Goal: Task Accomplishment & Management: Manage account settings

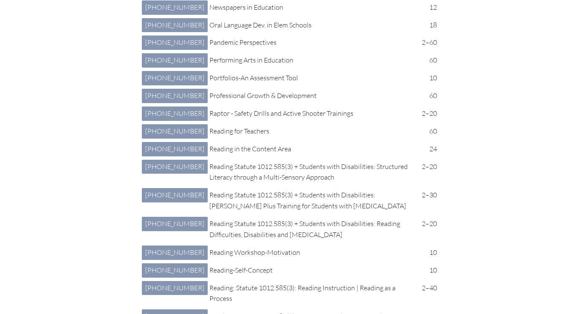
scroll to position [2457, 0]
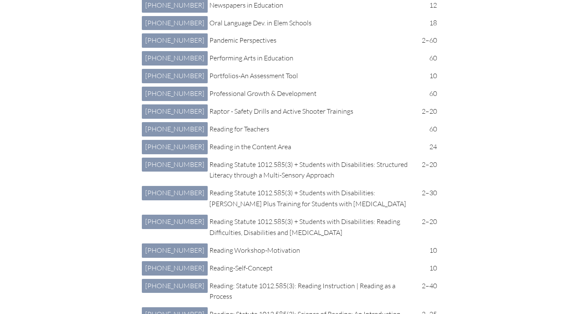
type input "[EMAIL_ADDRESS][DOMAIN_NAME]"
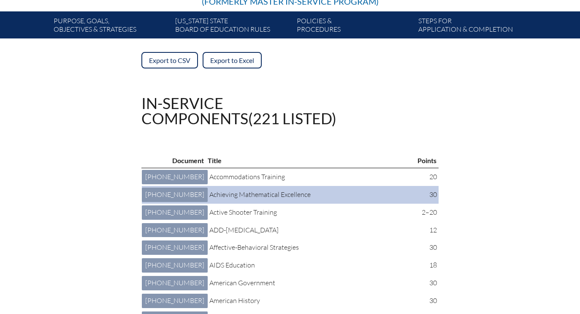
scroll to position [151, 0]
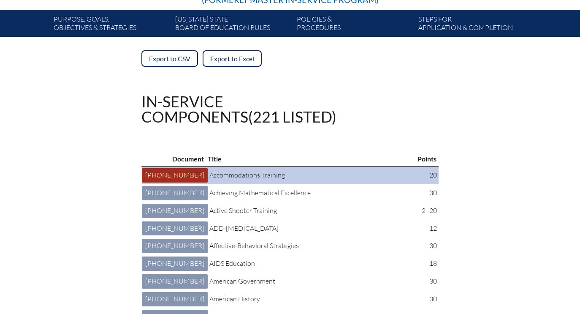
click at [155, 180] on link "4 401 003: Accommodations Training 4-401-003" at bounding box center [175, 175] width 66 height 14
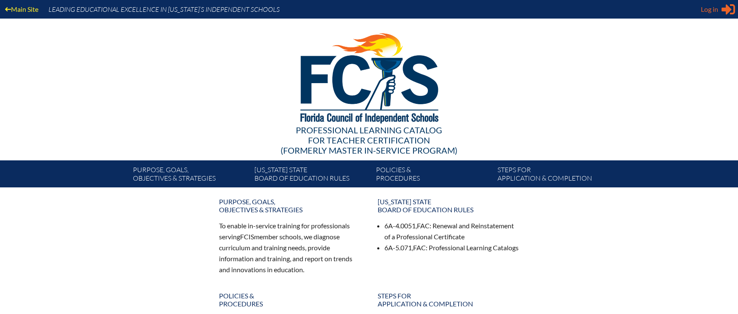
type input "[EMAIL_ADDRESS][DOMAIN_NAME]"
click at [702, 10] on span "Log in" at bounding box center [709, 9] width 17 height 10
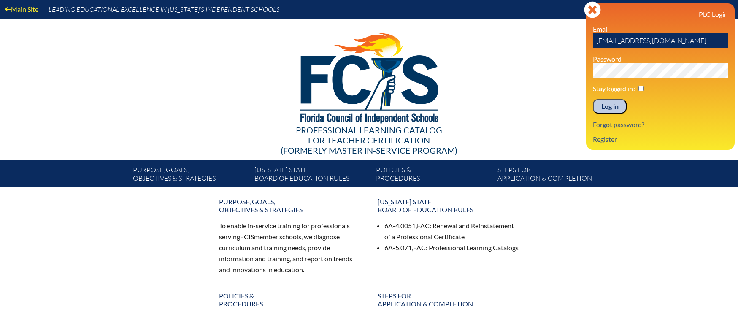
click at [604, 101] on input "Log in" at bounding box center [610, 106] width 34 height 14
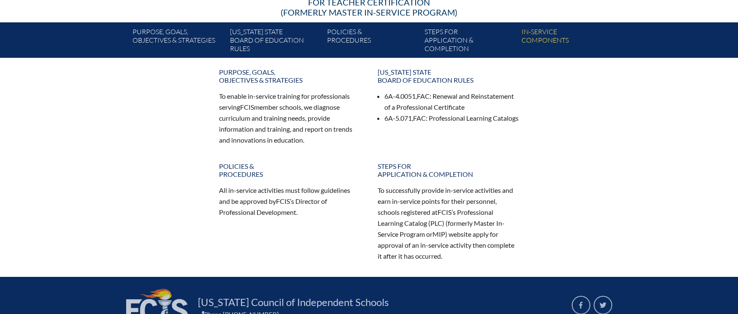
scroll to position [100, 0]
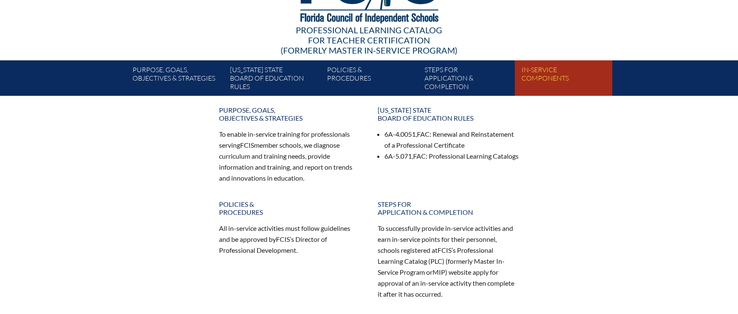
click at [548, 80] on link "In-service components" at bounding box center [566, 80] width 97 height 32
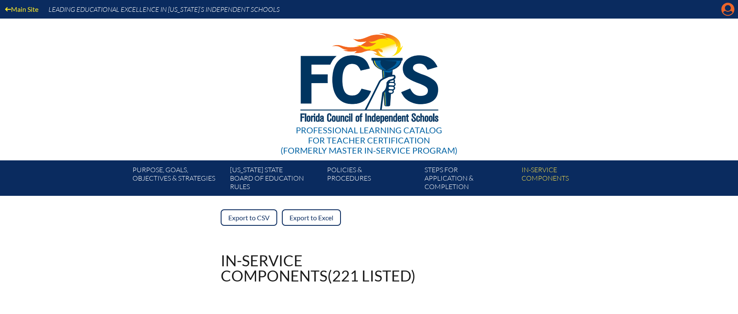
click at [725, 12] on icon "Manage account" at bounding box center [729, 10] width 14 height 14
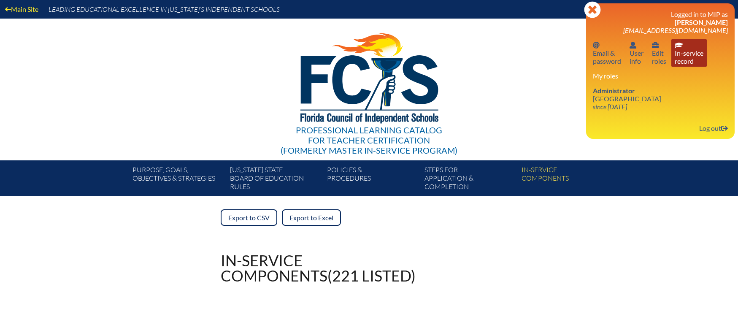
click at [692, 52] on link "In-service record In-service record" at bounding box center [689, 52] width 35 height 27
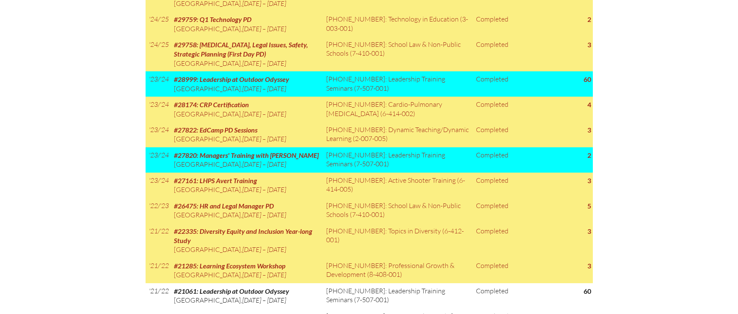
scroll to position [651, 0]
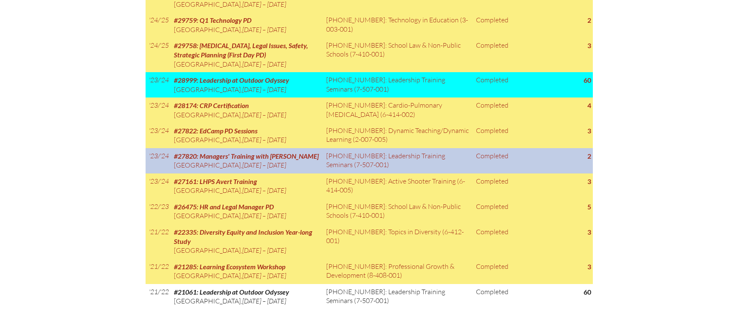
click at [439, 174] on td "7-507-001: Leadership Training Seminars (7-507-001)" at bounding box center [398, 160] width 150 height 25
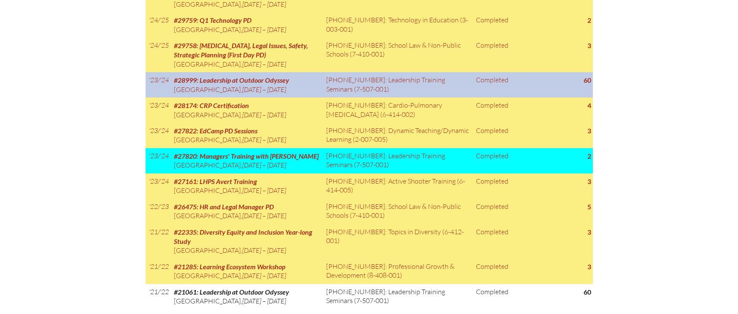
click at [442, 98] on td "7-507-001: Leadership Training Seminars (7-507-001)" at bounding box center [398, 84] width 150 height 25
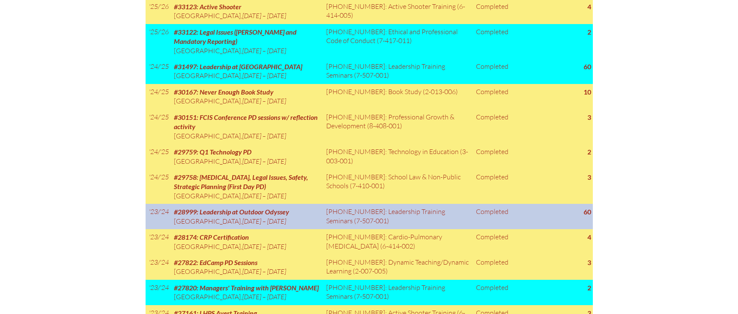
scroll to position [461, 0]
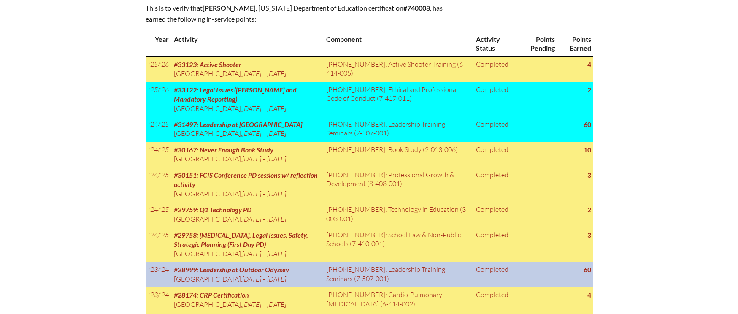
click at [442, 142] on td "7-507-001: Leadership Training Seminars (7-507-001)" at bounding box center [398, 129] width 150 height 25
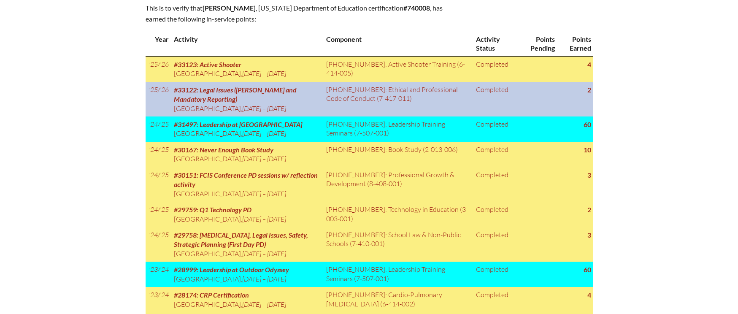
click at [458, 112] on td "7-417-011: Ethical and Professional Code of Conduct (7-417-011)" at bounding box center [398, 99] width 150 height 35
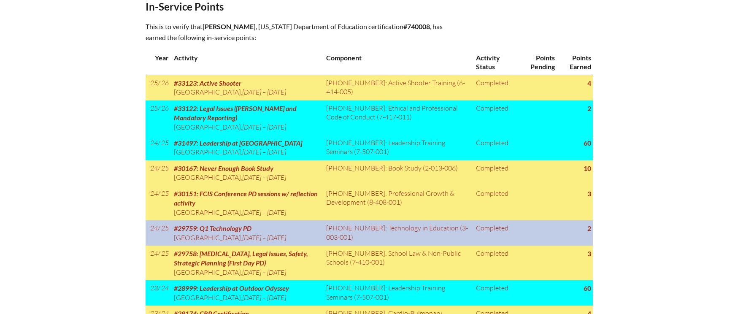
scroll to position [369, 0]
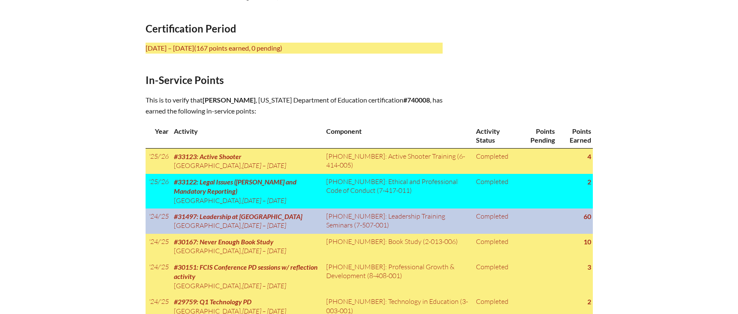
click at [342, 234] on td "7-507-001: Leadership Training Seminars (7-507-001)" at bounding box center [398, 221] width 150 height 25
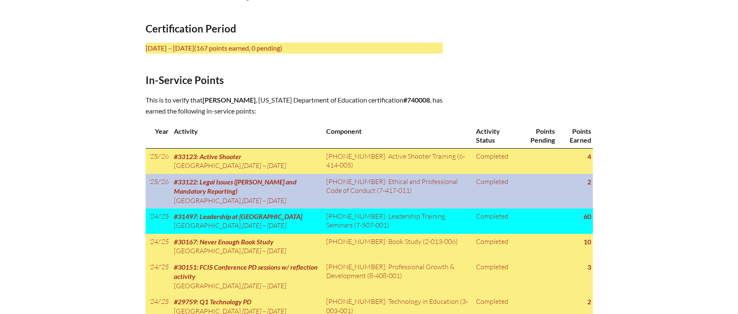
click at [534, 190] on td at bounding box center [537, 191] width 39 height 35
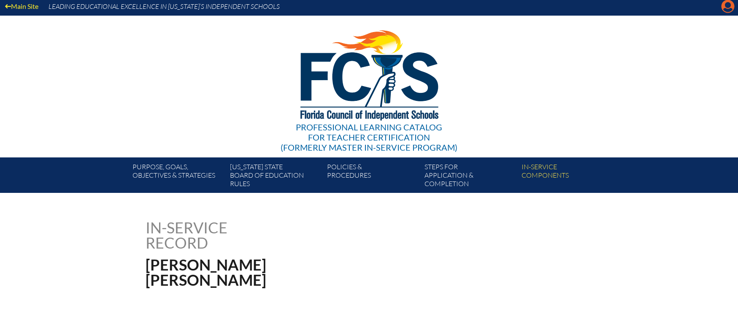
click at [731, 5] on icon "Manage account" at bounding box center [729, 7] width 14 height 14
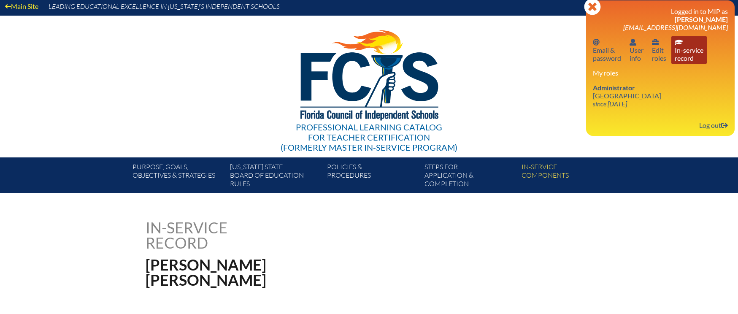
click at [689, 62] on link "In-service record In-service record" at bounding box center [689, 49] width 35 height 27
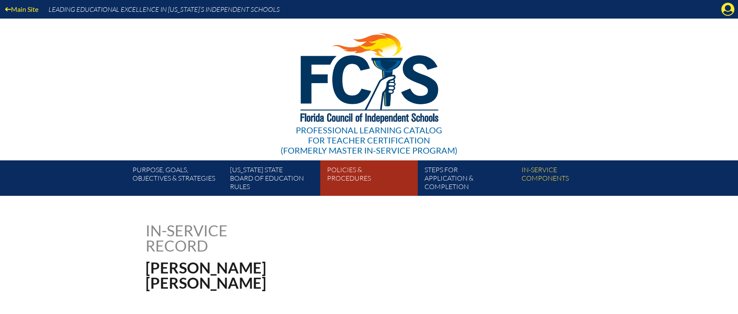
click at [364, 174] on link "Policies & Procedures" at bounding box center [372, 180] width 97 height 32
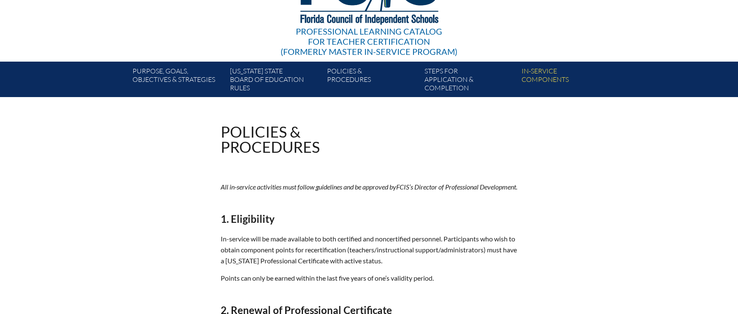
scroll to position [273, 0]
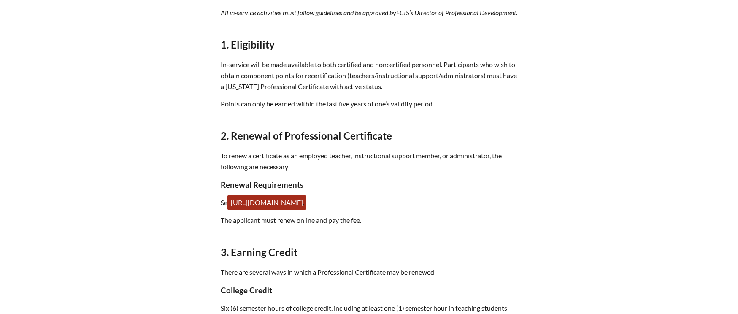
click at [307, 210] on link "[URL][DOMAIN_NAME]" at bounding box center [267, 202] width 79 height 14
